Goal: Task Accomplishment & Management: Use online tool/utility

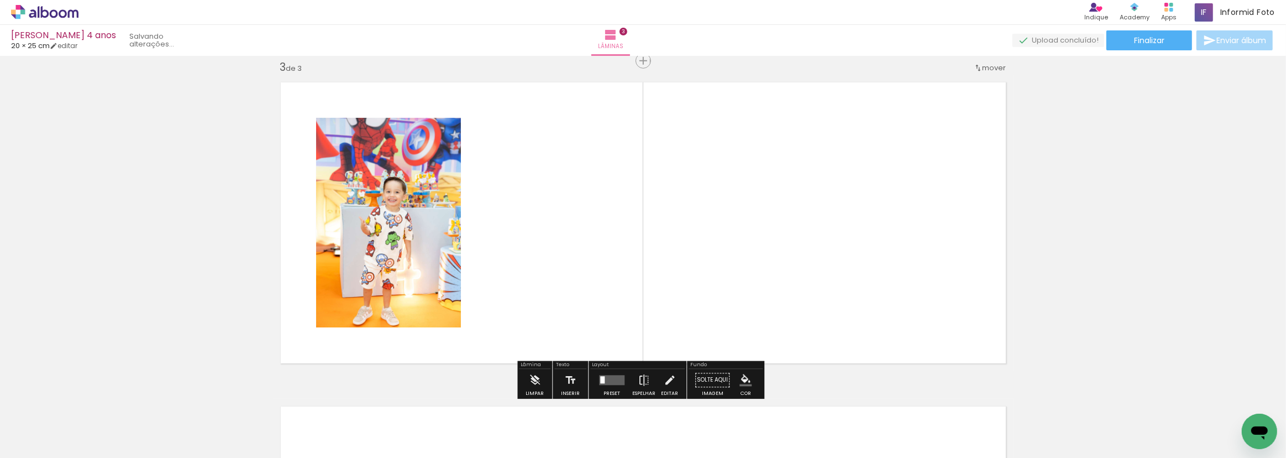
scroll to position [662, 0]
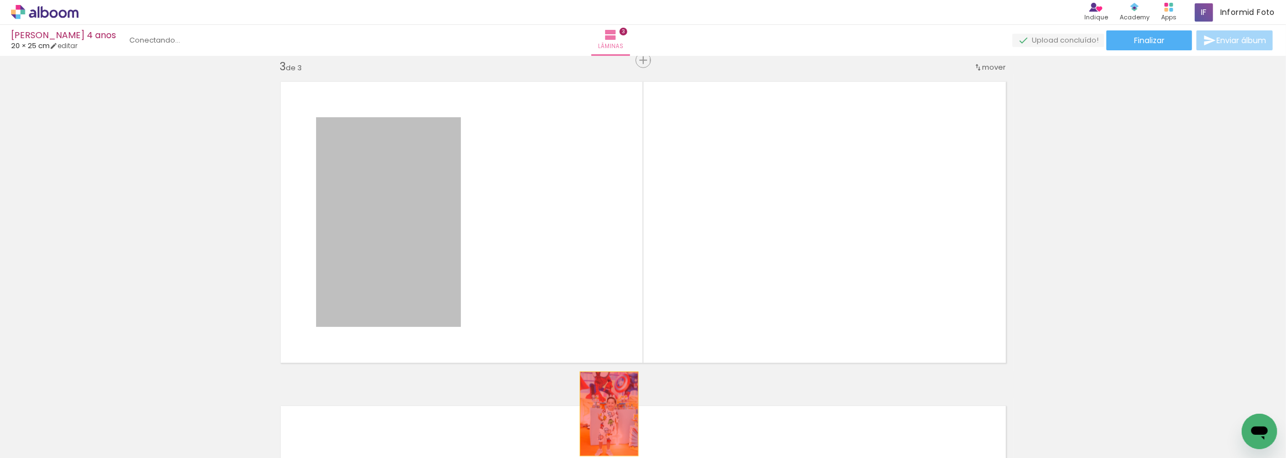
drag, startPoint x: 532, startPoint y: 349, endPoint x: 605, endPoint y: 413, distance: 97.5
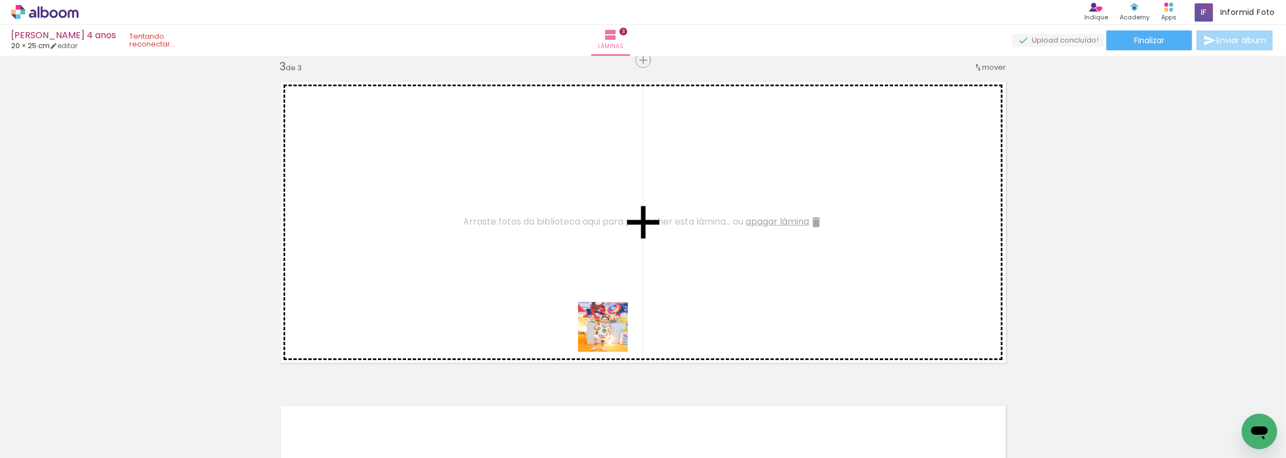
drag, startPoint x: 615, startPoint y: 396, endPoint x: 638, endPoint y: 375, distance: 30.9
click at [606, 313] on quentale-workspace at bounding box center [643, 229] width 1286 height 458
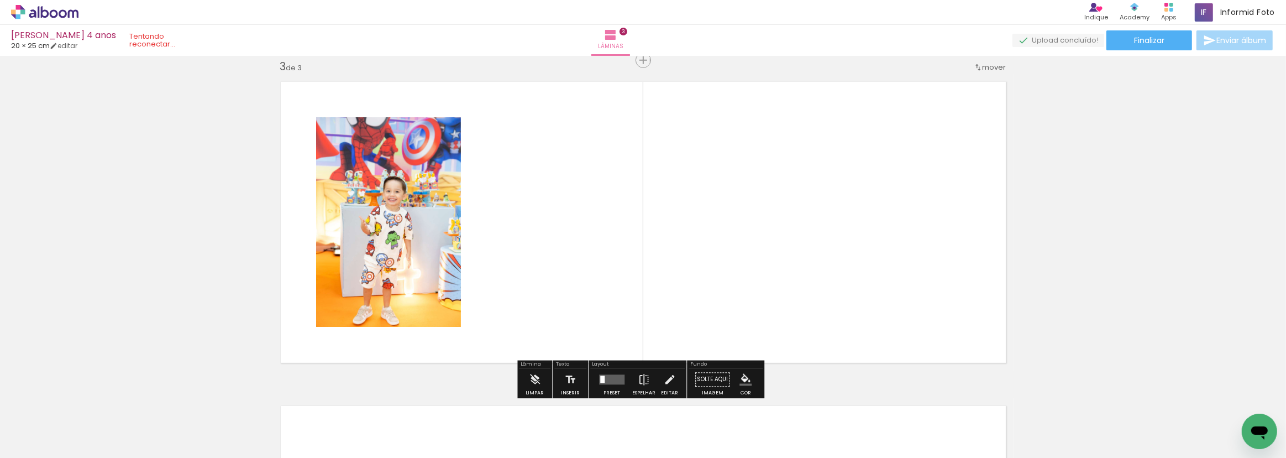
click at [680, 391] on quentale-thumb at bounding box center [668, 421] width 62 height 64
drag, startPoint x: 678, startPoint y: 409, endPoint x: 706, endPoint y: 320, distance: 93.4
click at [689, 283] on quentale-workspace at bounding box center [643, 229] width 1286 height 458
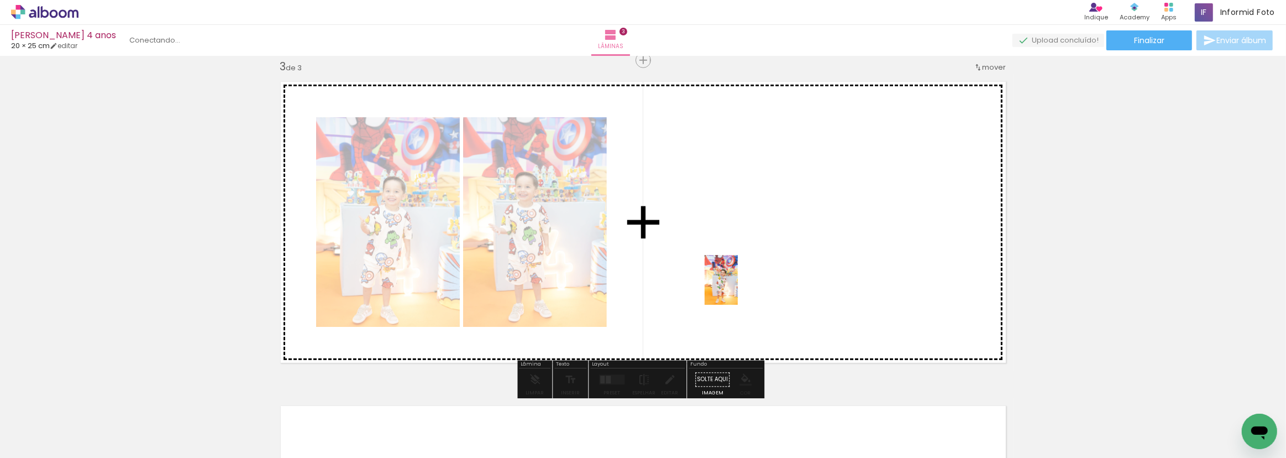
drag, startPoint x: 733, startPoint y: 418, endPoint x: 738, endPoint y: 284, distance: 133.9
click at [738, 284] on quentale-workspace at bounding box center [643, 229] width 1286 height 458
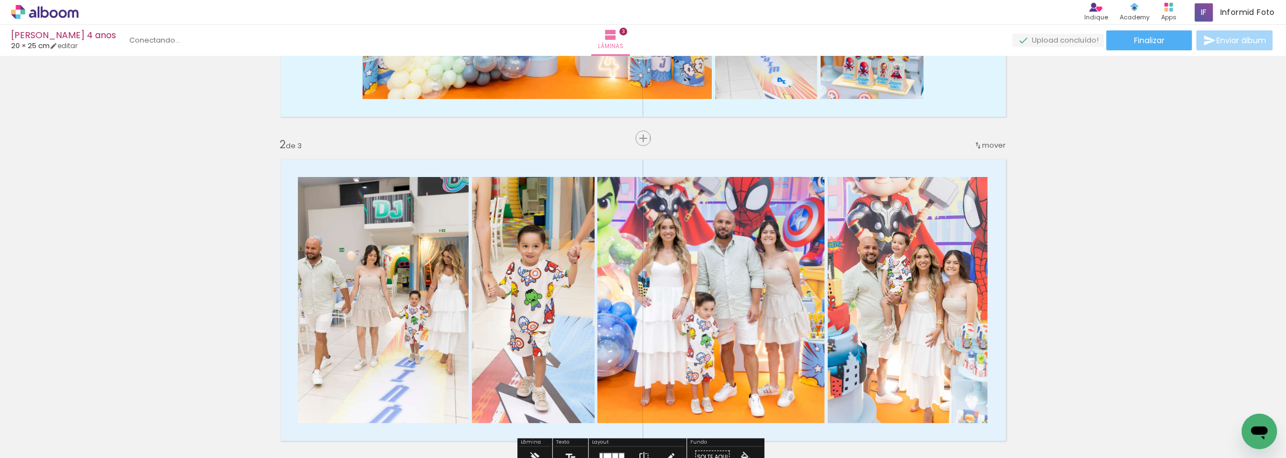
scroll to position [460, 0]
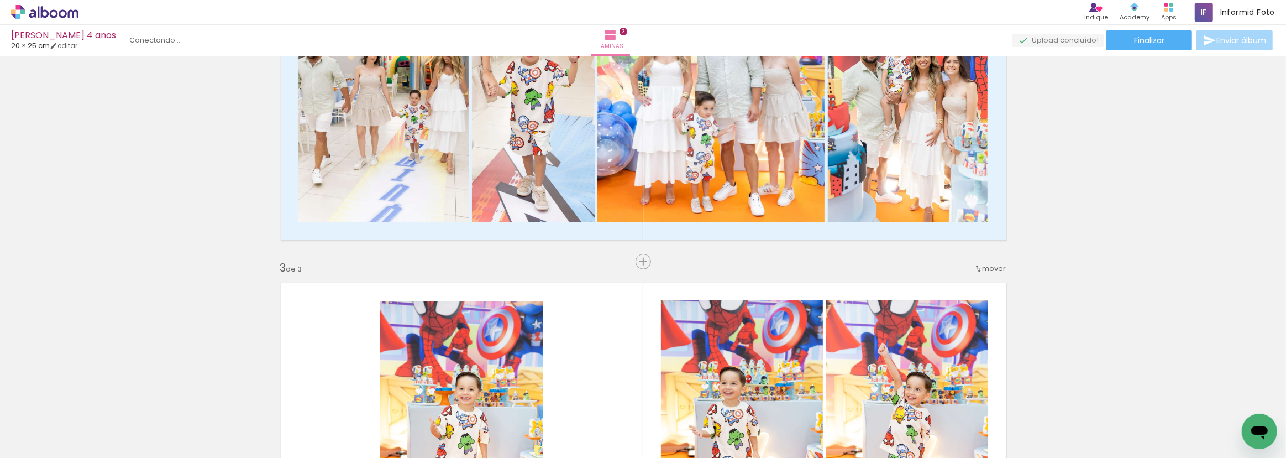
click at [983, 270] on span "mover" at bounding box center [995, 268] width 24 height 11
click at [1093, 250] on div "Inserir lâmina 1 de 3 Inserir lâmina 2 de 3 Inserir lâmina 3 de 3" at bounding box center [643, 247] width 1286 height 1296
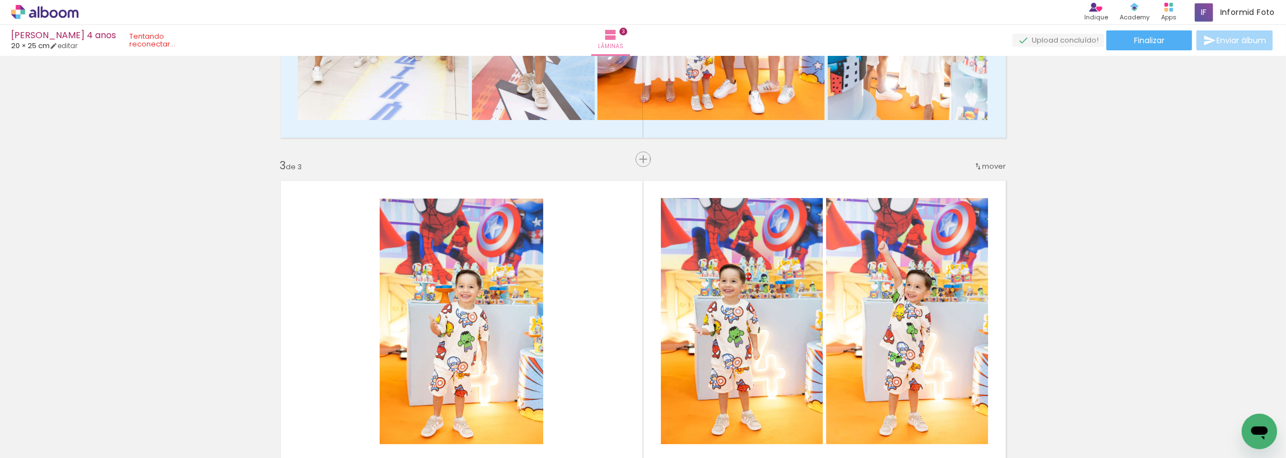
scroll to position [662, 0]
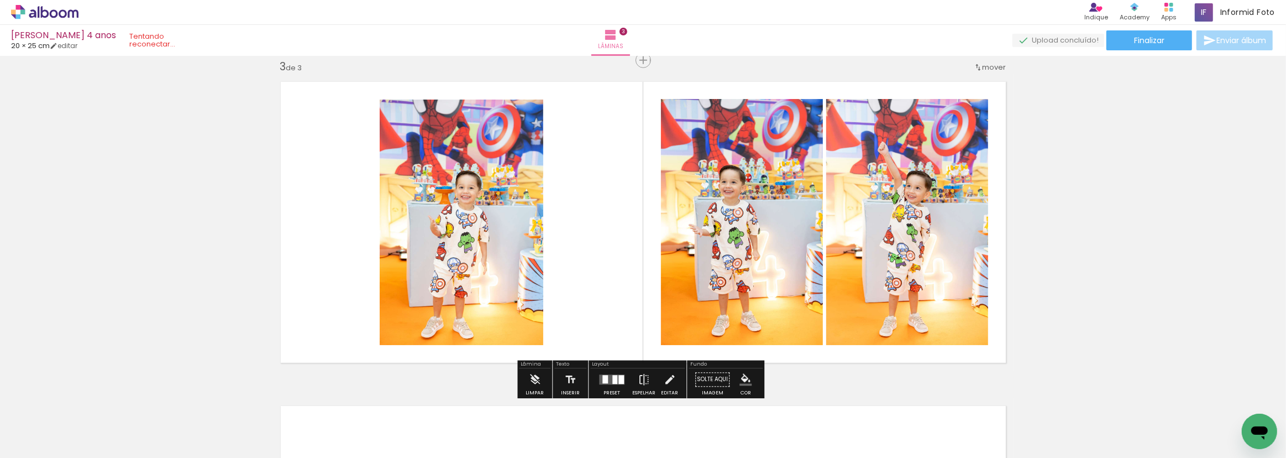
click at [603, 382] on div at bounding box center [606, 379] width 6 height 8
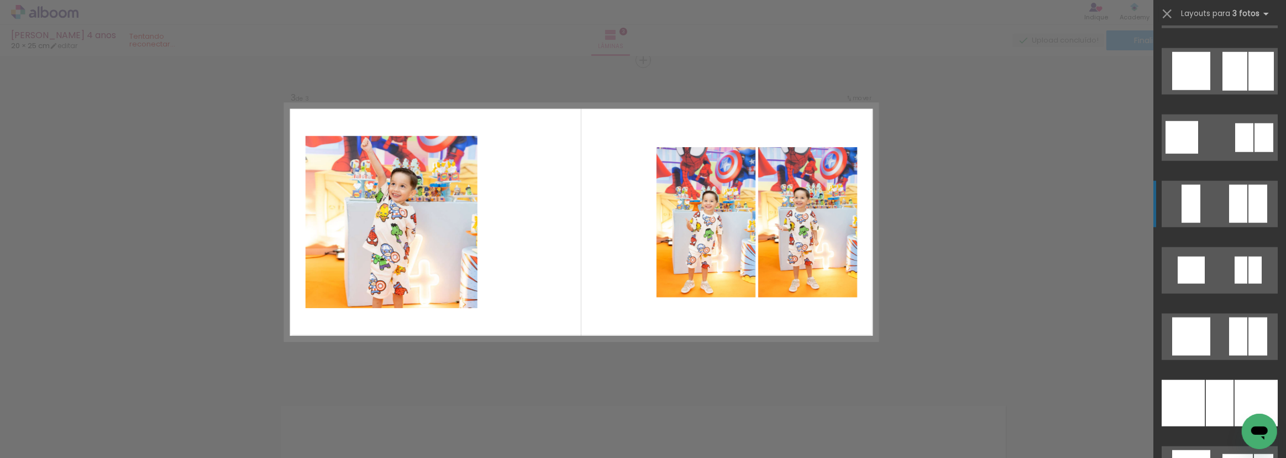
scroll to position [1407, 0]
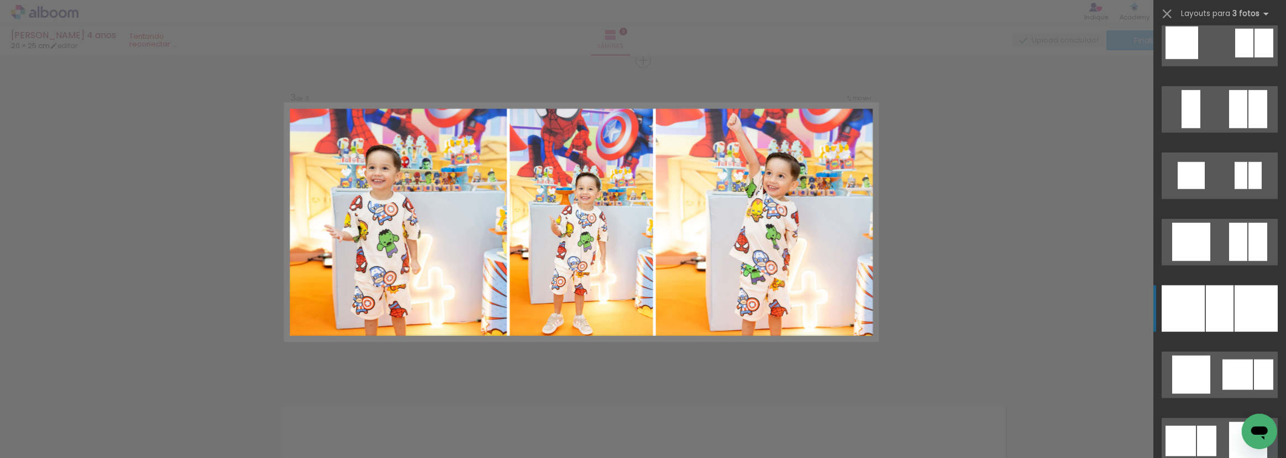
click at [1222, 298] on div at bounding box center [1220, 308] width 28 height 46
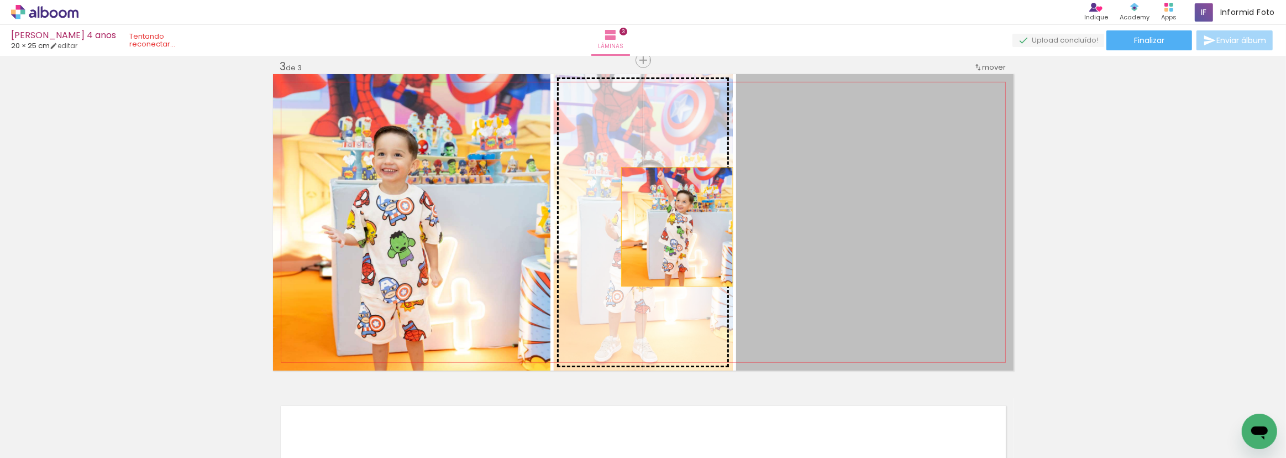
drag, startPoint x: 894, startPoint y: 239, endPoint x: 669, endPoint y: 226, distance: 225.3
click at [0, 0] on slot at bounding box center [0, 0] width 0 height 0
